Goal: Information Seeking & Learning: Learn about a topic

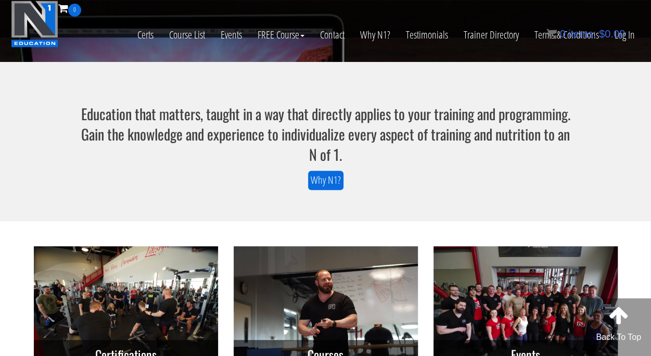
scroll to position [253, 0]
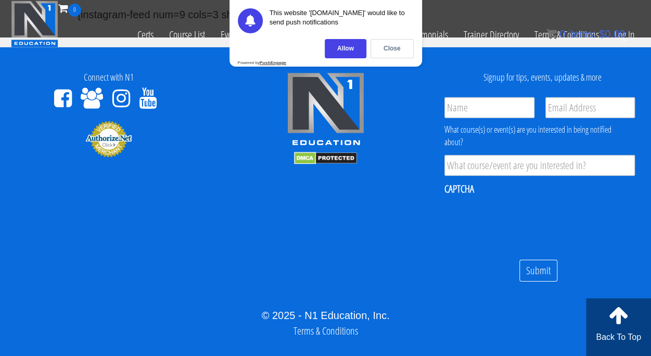
scroll to position [3477, 0]
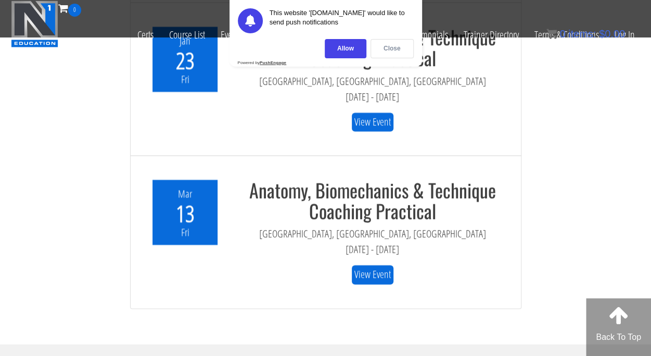
click at [395, 55] on div "Close" at bounding box center [391, 48] width 43 height 19
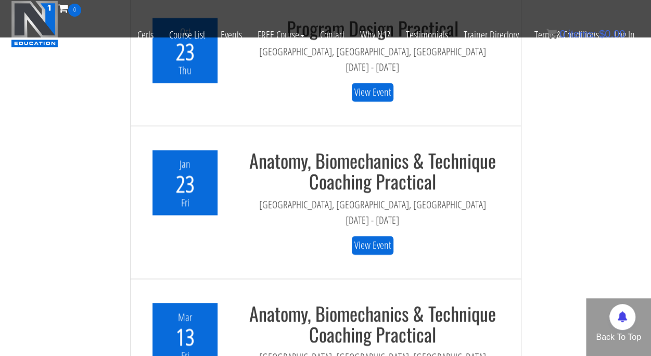
scroll to position [2971, 0]
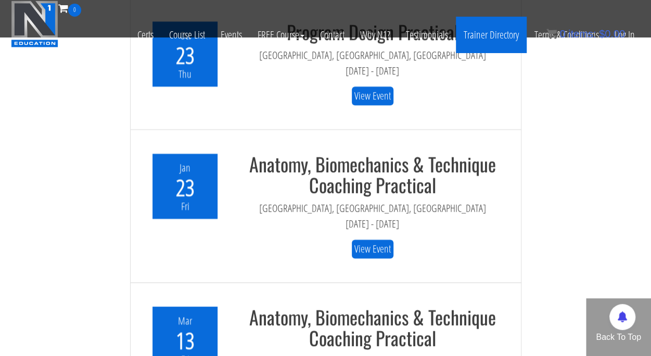
click at [502, 38] on link "Trainer Directory" at bounding box center [491, 35] width 71 height 36
click at [494, 45] on link "Trainer Directory" at bounding box center [491, 35] width 71 height 36
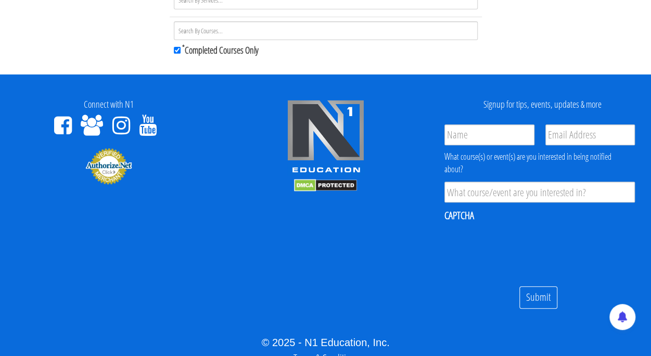
scroll to position [174, 0]
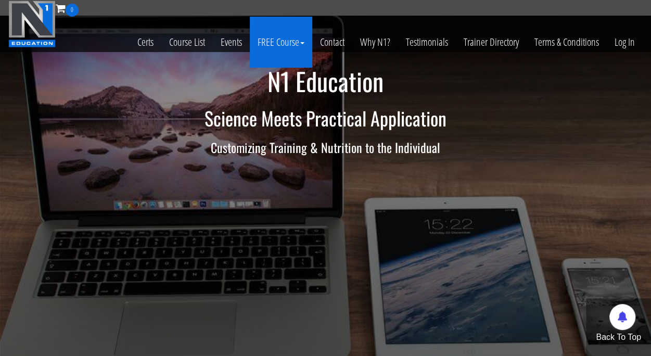
click at [289, 50] on link "FREE Course" at bounding box center [281, 42] width 62 height 51
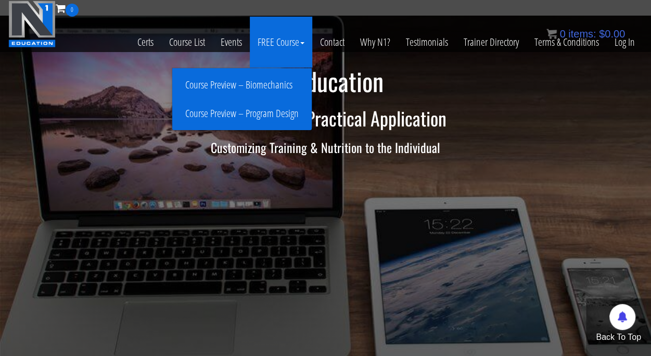
click at [284, 80] on link "Course Preview – Biomechanics" at bounding box center [242, 85] width 134 height 18
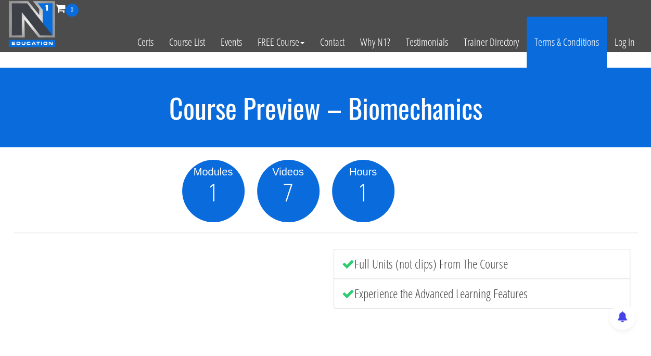
click at [602, 64] on link "Terms & Conditions" at bounding box center [566, 42] width 80 height 51
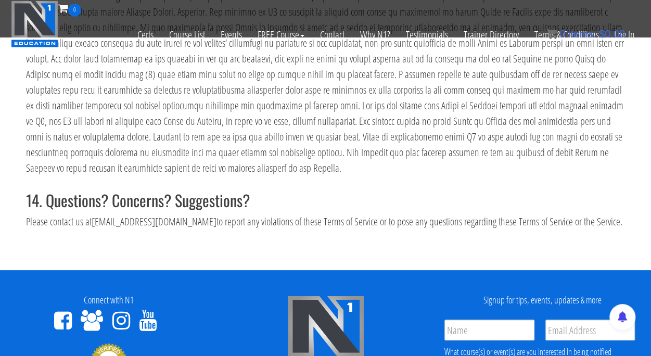
scroll to position [5983, 0]
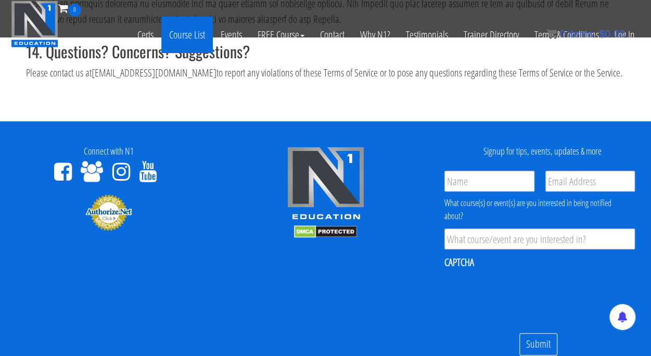
click at [193, 38] on link "Course List" at bounding box center [186, 35] width 51 height 36
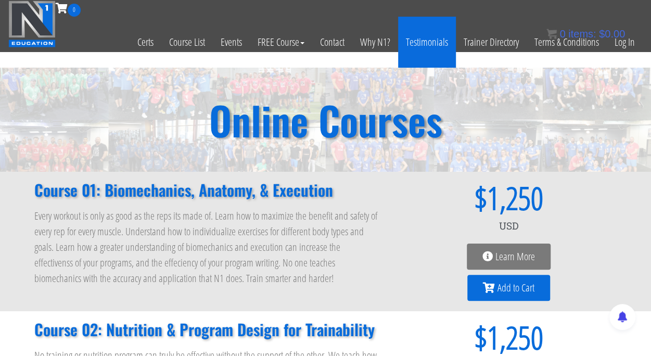
click at [430, 46] on link "Testimonials" at bounding box center [427, 42] width 58 height 51
click at [424, 50] on link "Testimonials" at bounding box center [427, 42] width 58 height 51
click at [425, 30] on link "Testimonials" at bounding box center [427, 42] width 58 height 51
